Goal: Information Seeking & Learning: Find specific fact

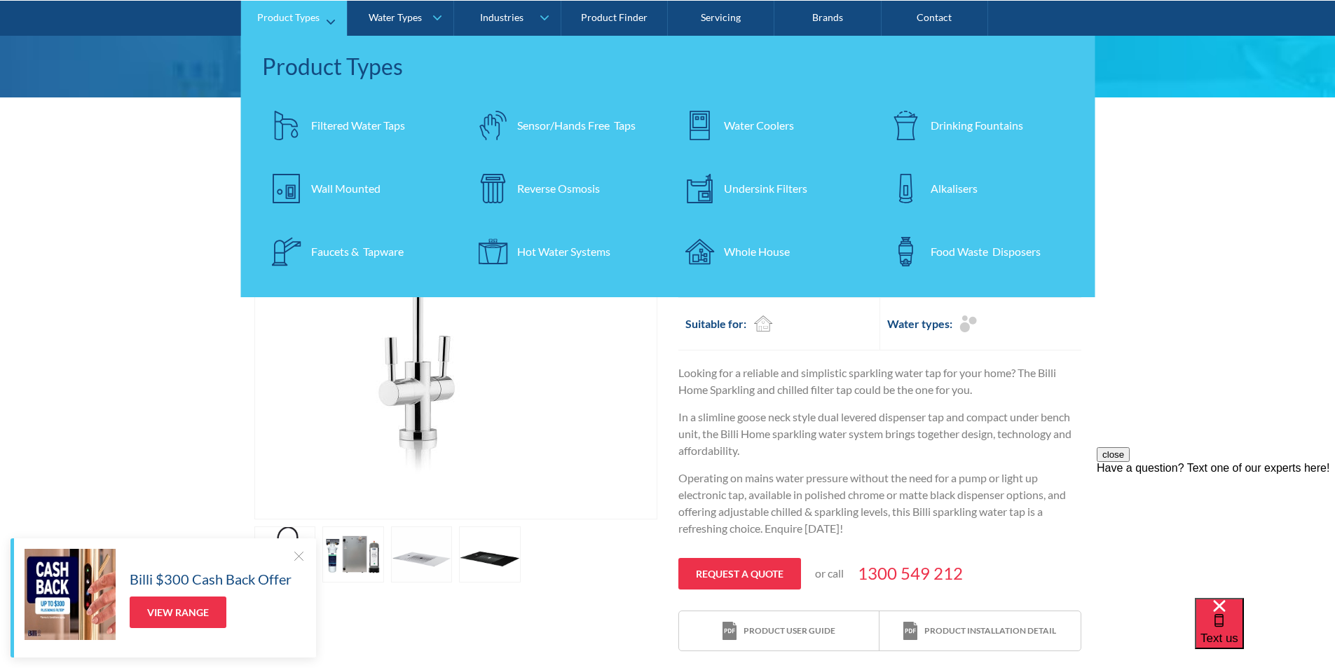
click at [740, 186] on div "Undersink Filters" at bounding box center [765, 187] width 83 height 17
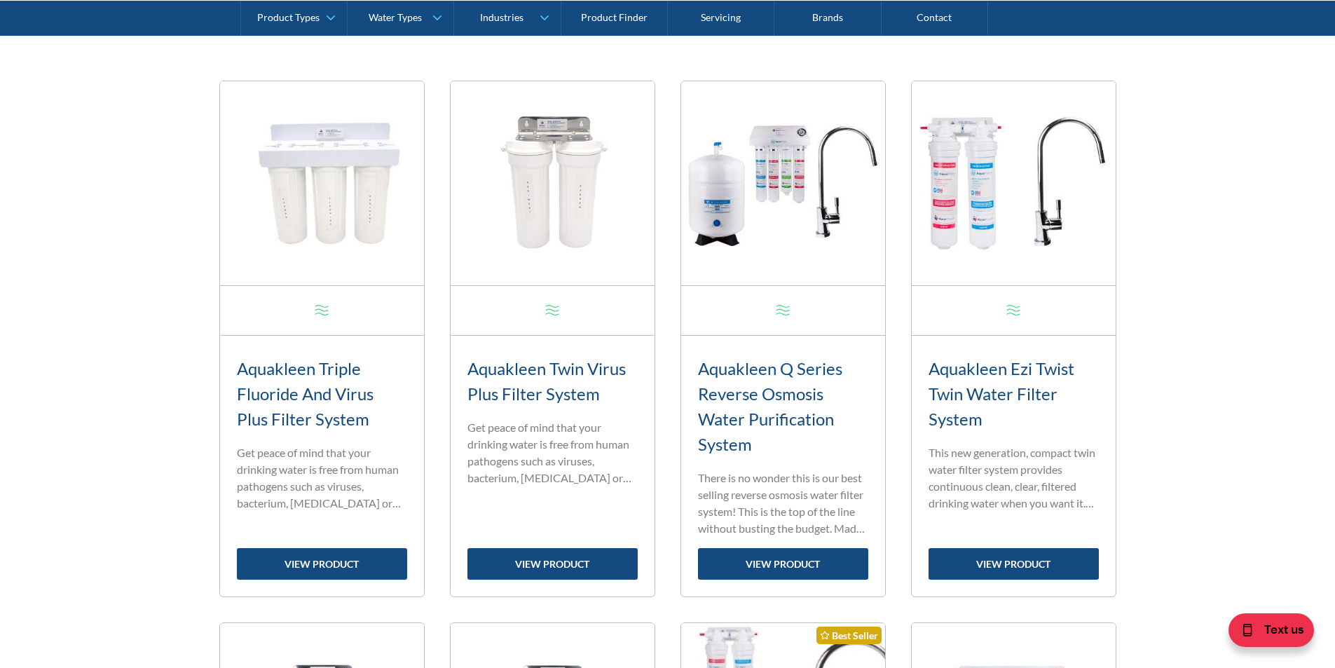
scroll to position [563, 0]
click at [1000, 560] on link "view product" at bounding box center [1013, 564] width 170 height 32
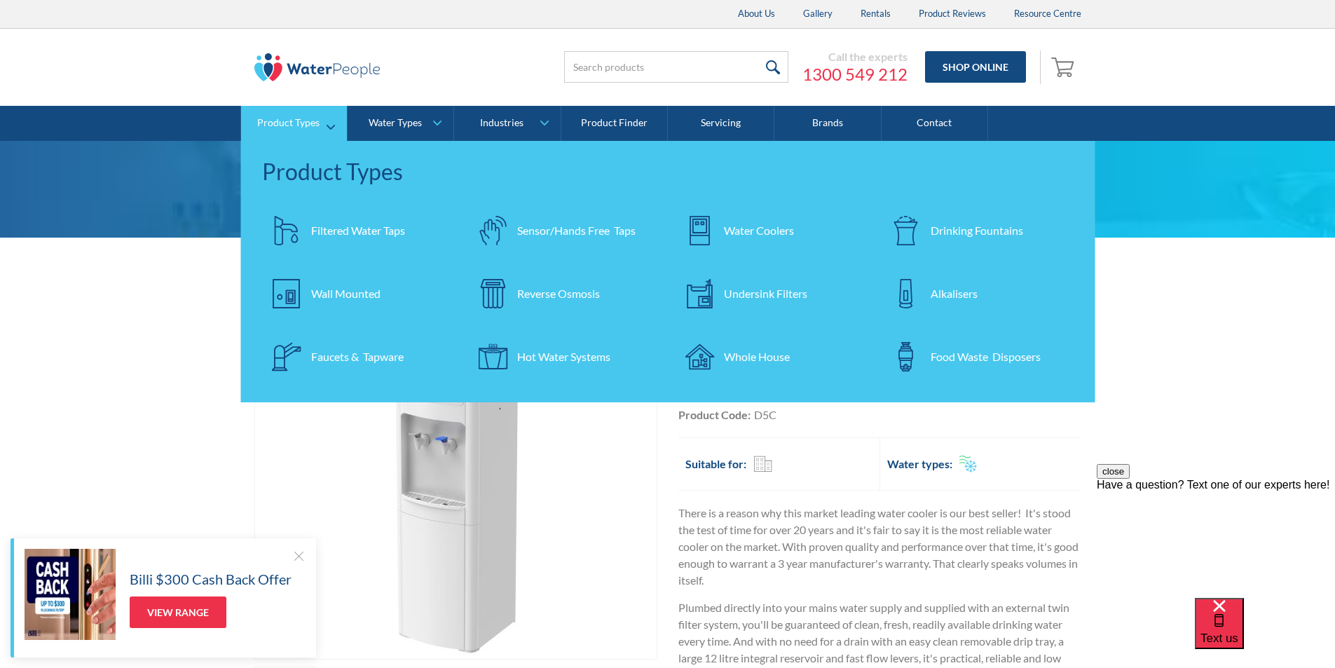
click at [749, 287] on div "Undersink Filters" at bounding box center [765, 293] width 83 height 17
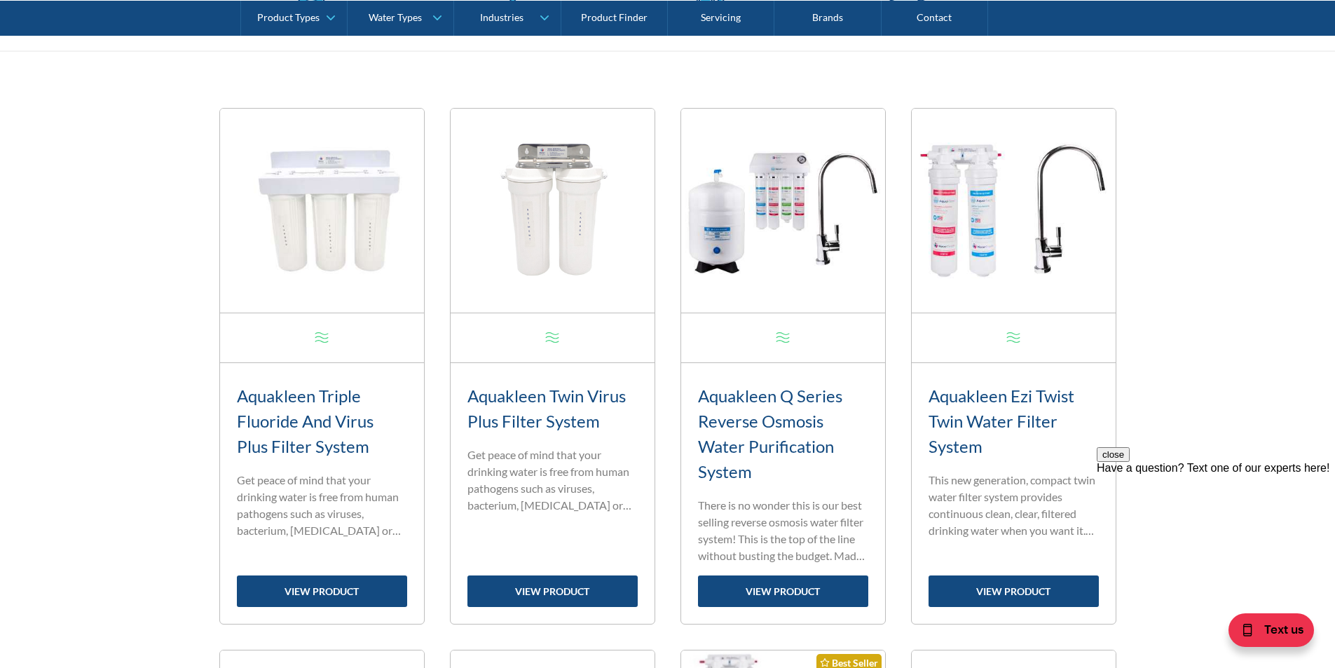
scroll to position [561, 0]
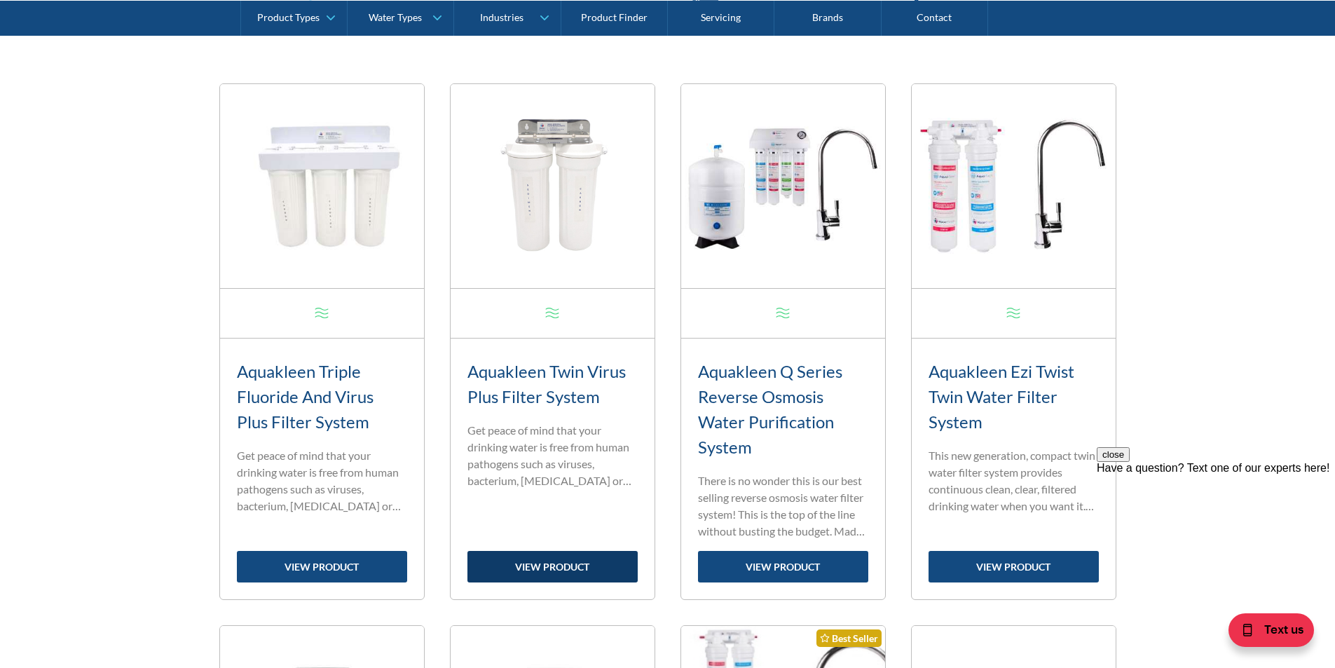
click at [544, 564] on link "view product" at bounding box center [552, 567] width 170 height 32
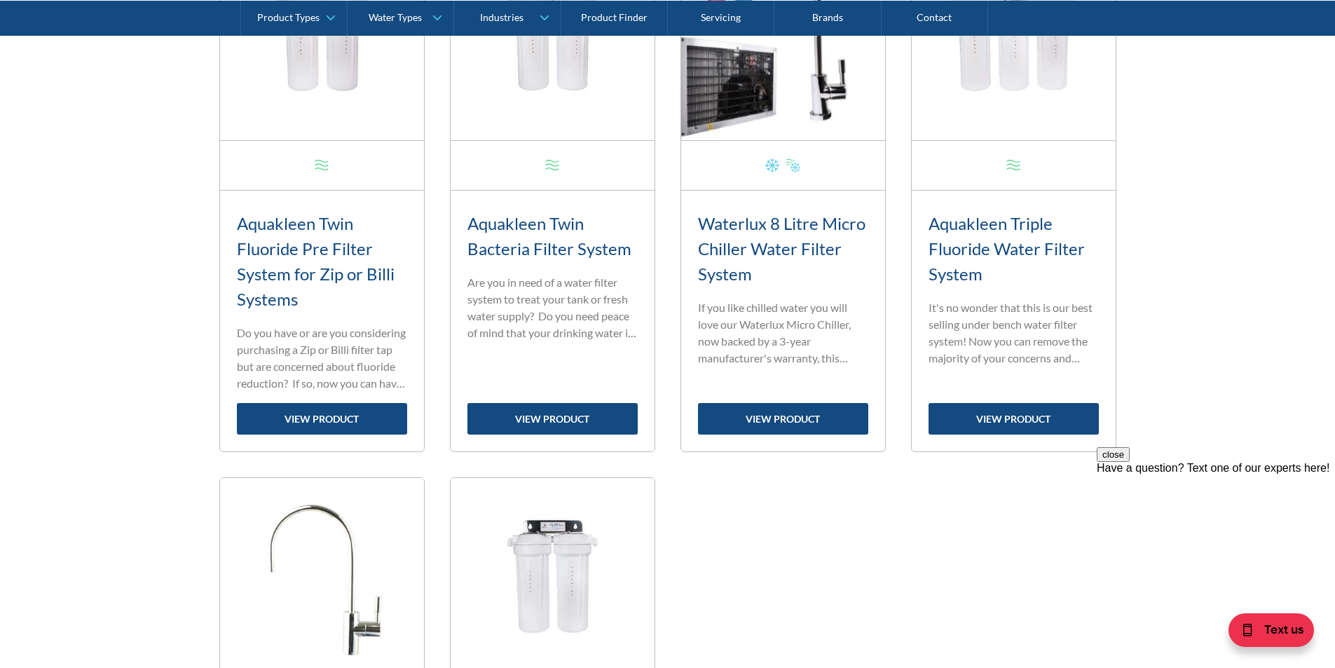
scroll to position [1261, 0]
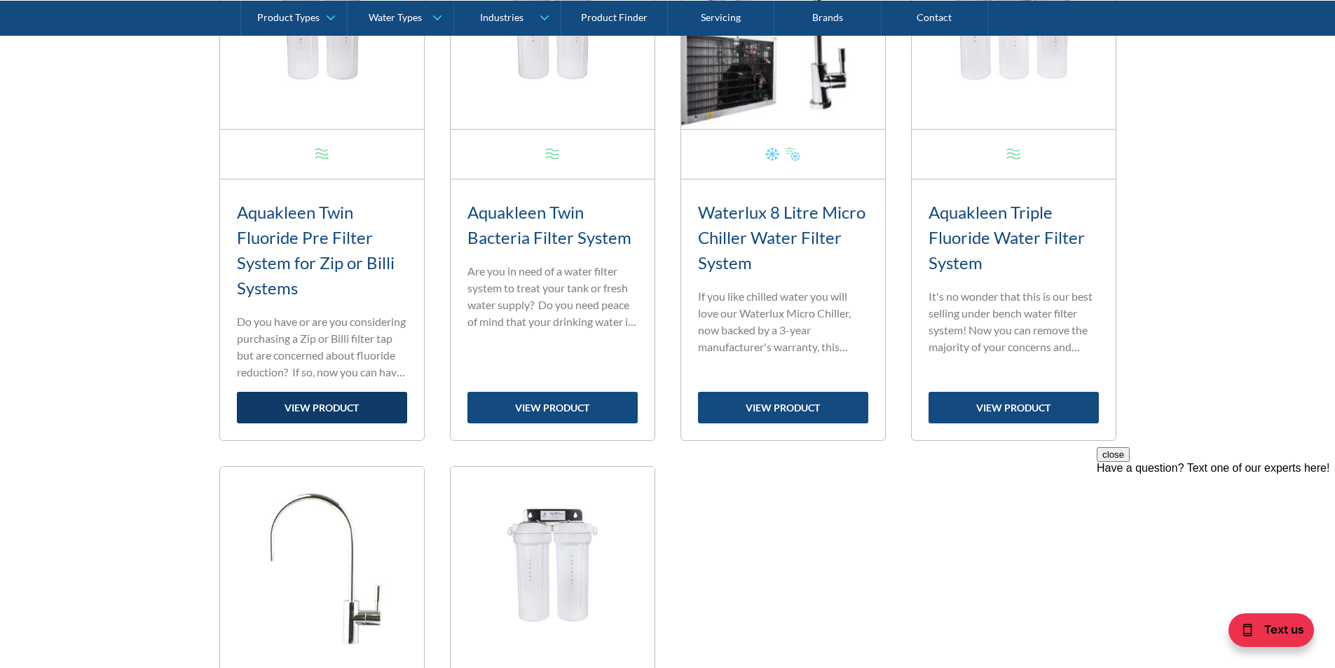
click at [320, 405] on link "view product" at bounding box center [322, 408] width 170 height 32
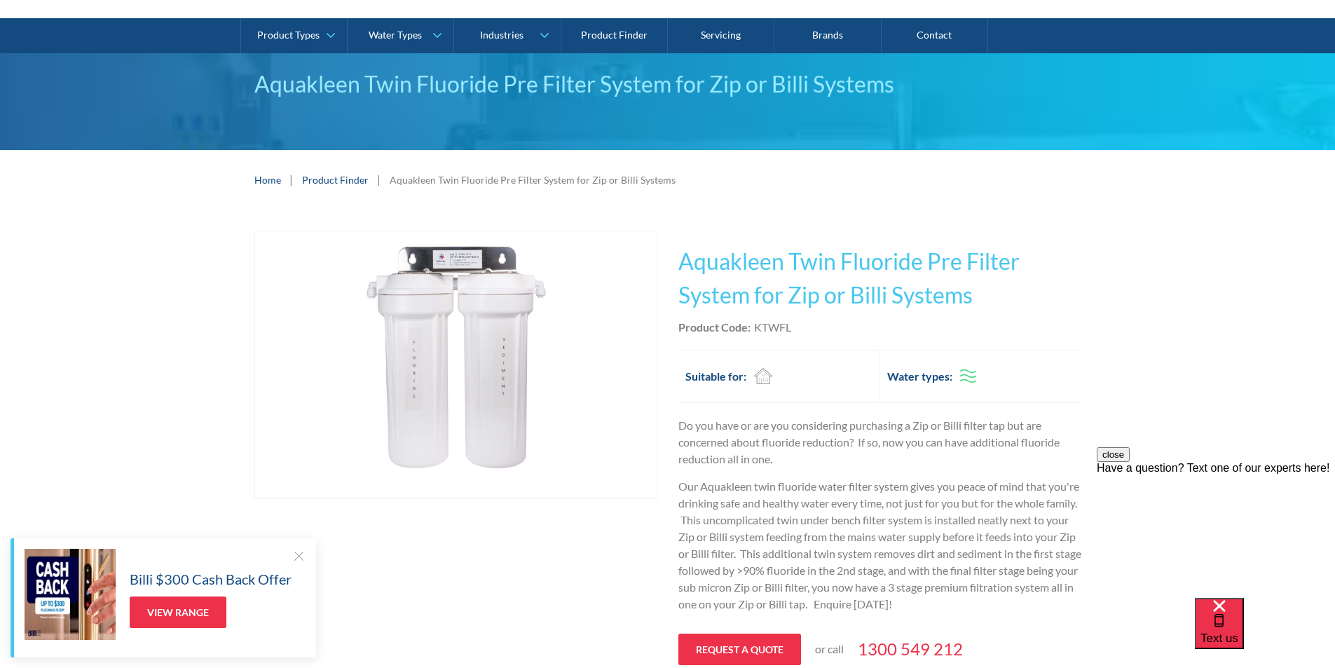
scroll to position [70, 0]
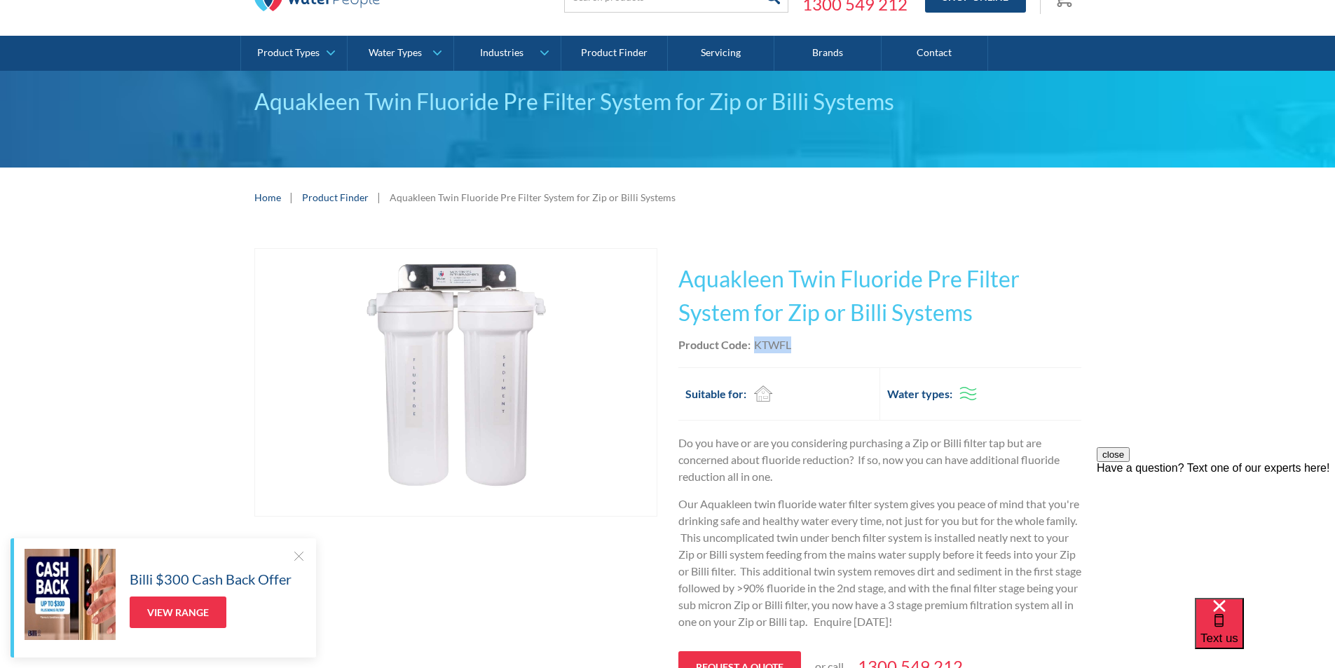
drag, startPoint x: 794, startPoint y: 343, endPoint x: 754, endPoint y: 341, distance: 40.0
click at [754, 341] on div "Product Code: KTWFL" at bounding box center [879, 344] width 403 height 17
copy div "KTWFL"
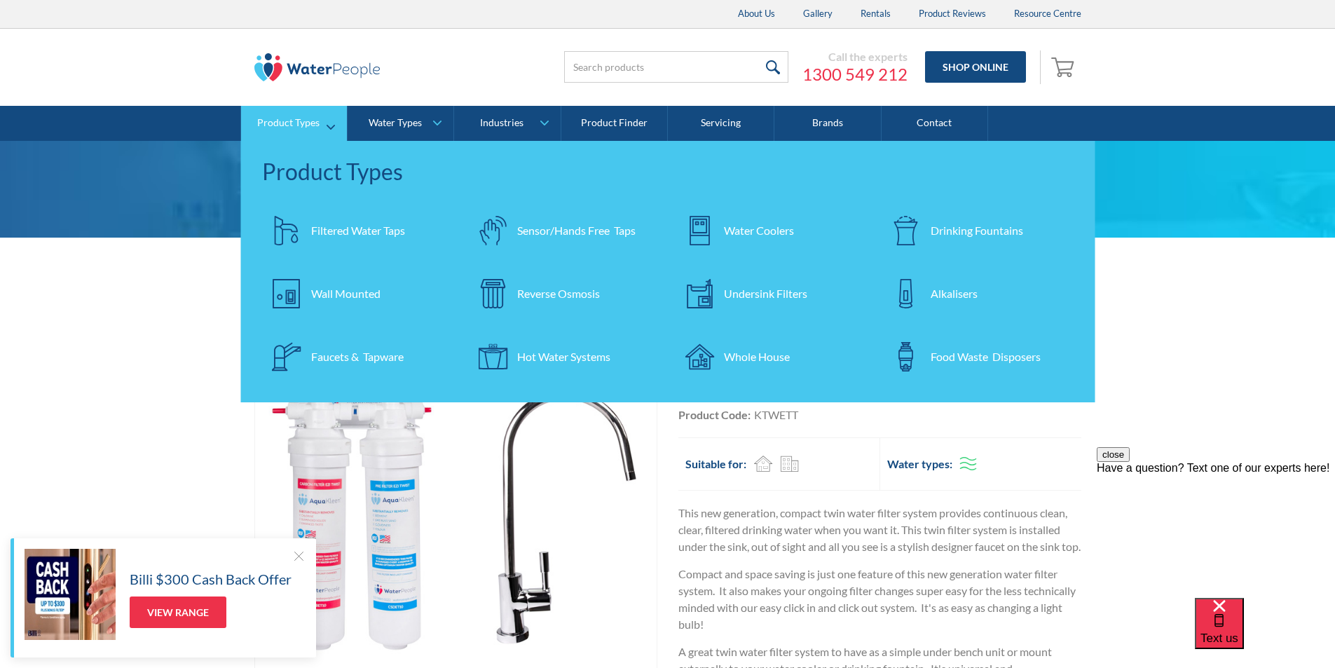
click at [327, 226] on div "Filtered Water Taps" at bounding box center [358, 230] width 94 height 17
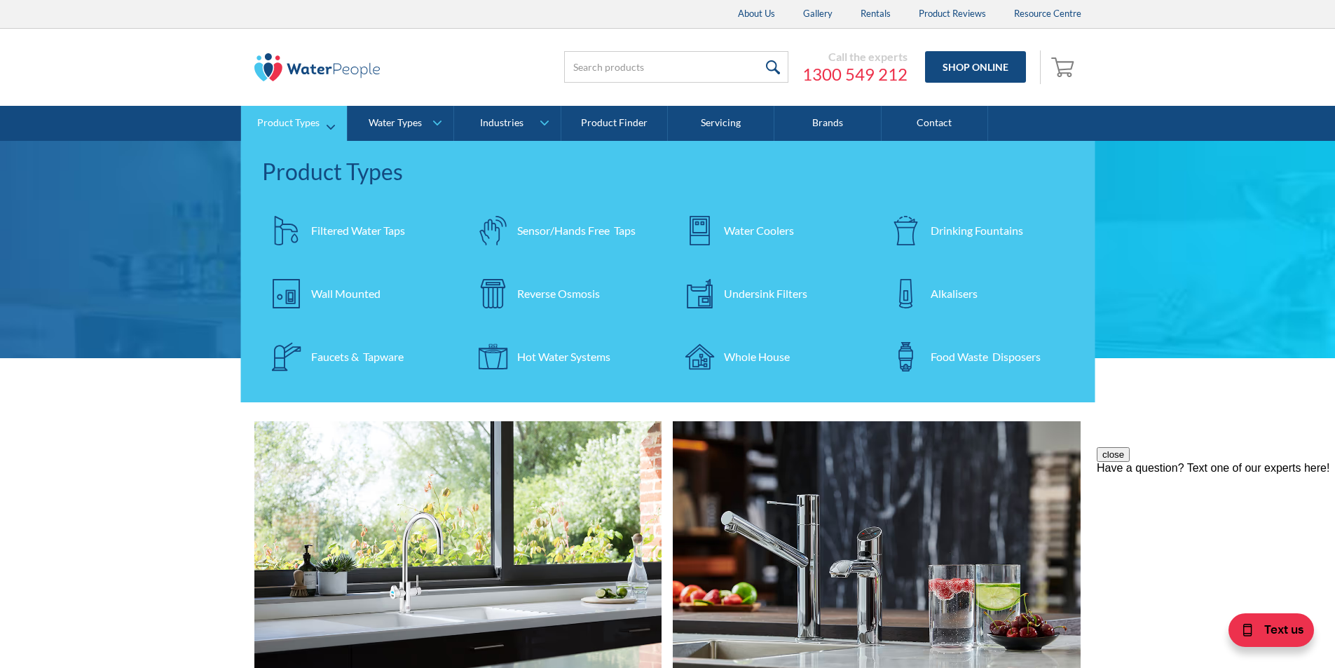
click at [743, 290] on div "Undersink Filters" at bounding box center [765, 293] width 83 height 17
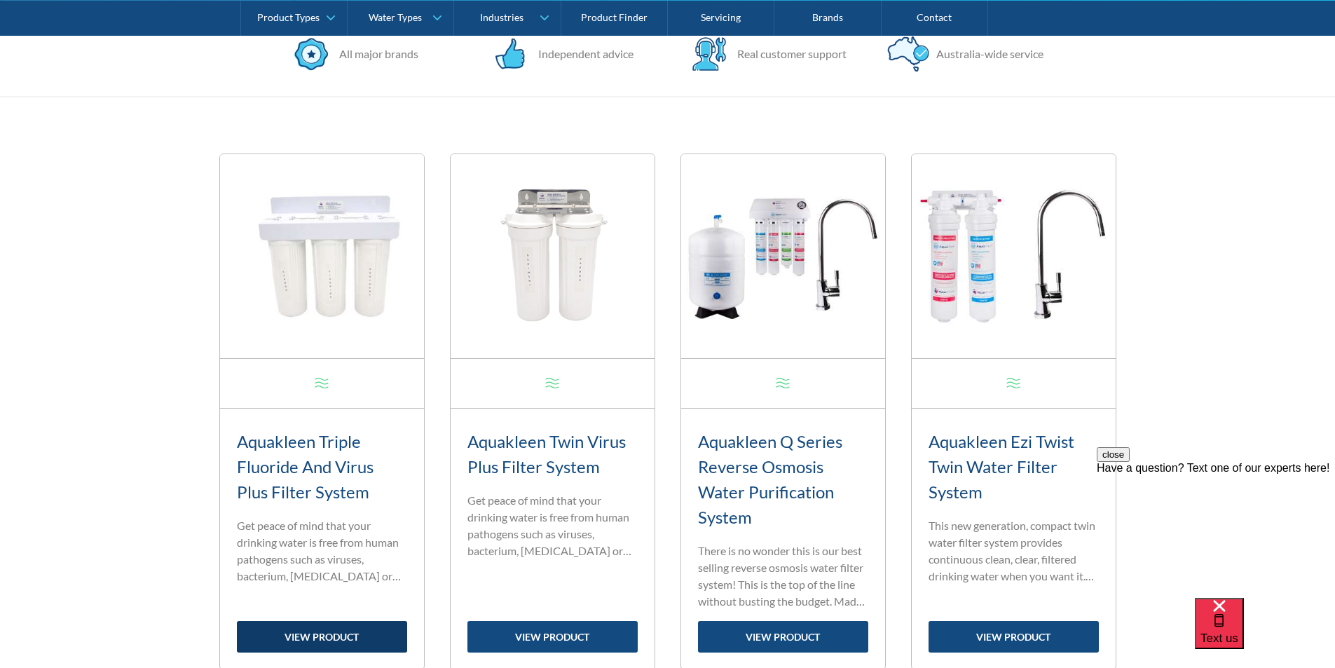
click at [345, 634] on link "view product" at bounding box center [322, 637] width 170 height 32
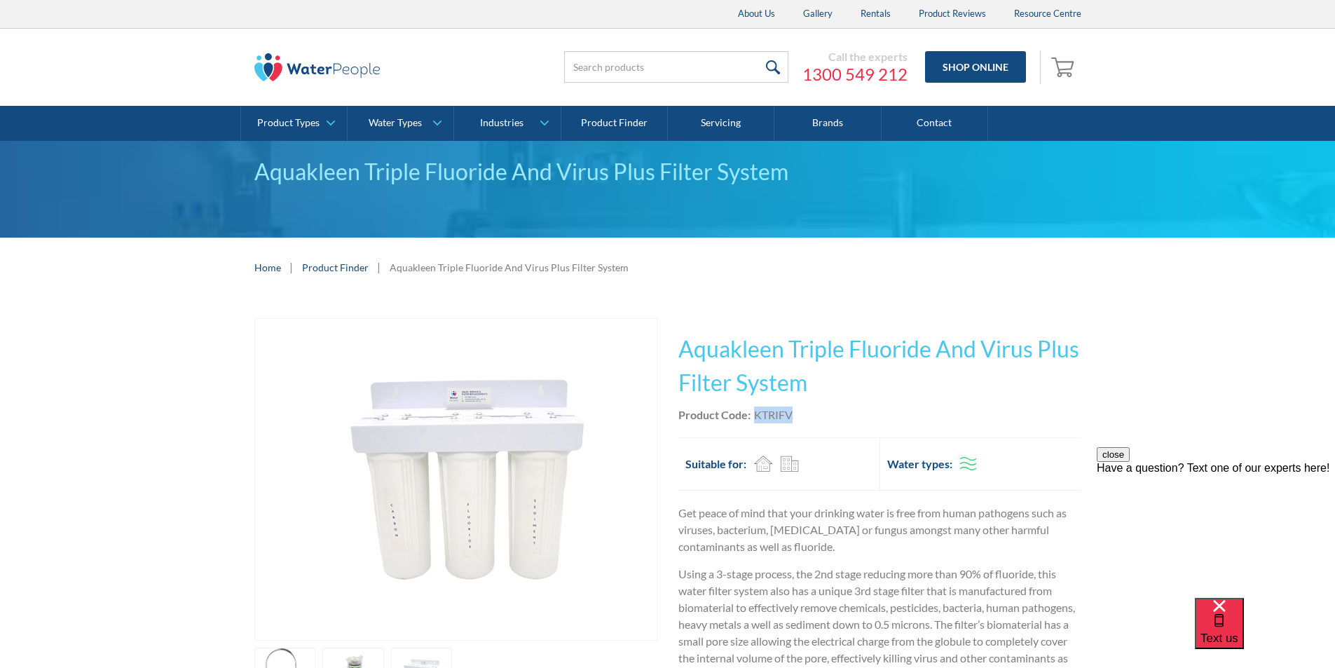
drag, startPoint x: 796, startPoint y: 411, endPoint x: 755, endPoint y: 418, distance: 41.1
click at [755, 418] on div "Product Code: KTRIFV" at bounding box center [879, 414] width 403 height 17
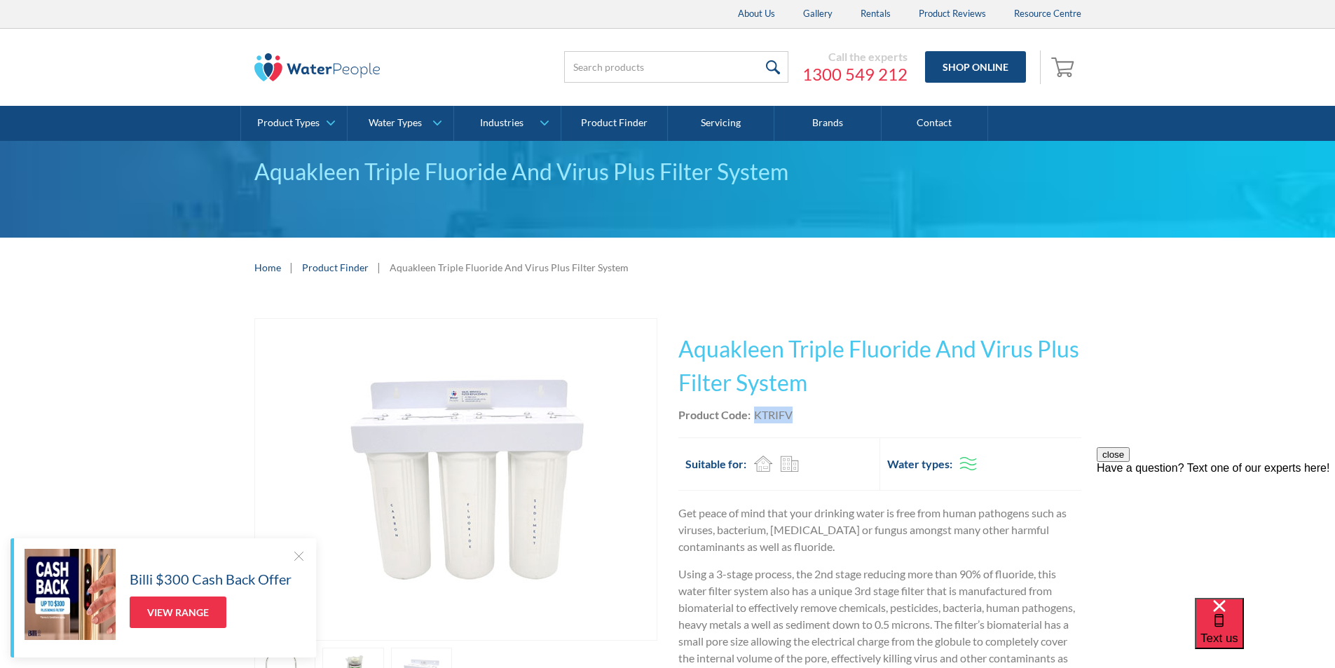
copy div "KTRIFV"
